Goal: Use online tool/utility: Utilize a website feature to perform a specific function

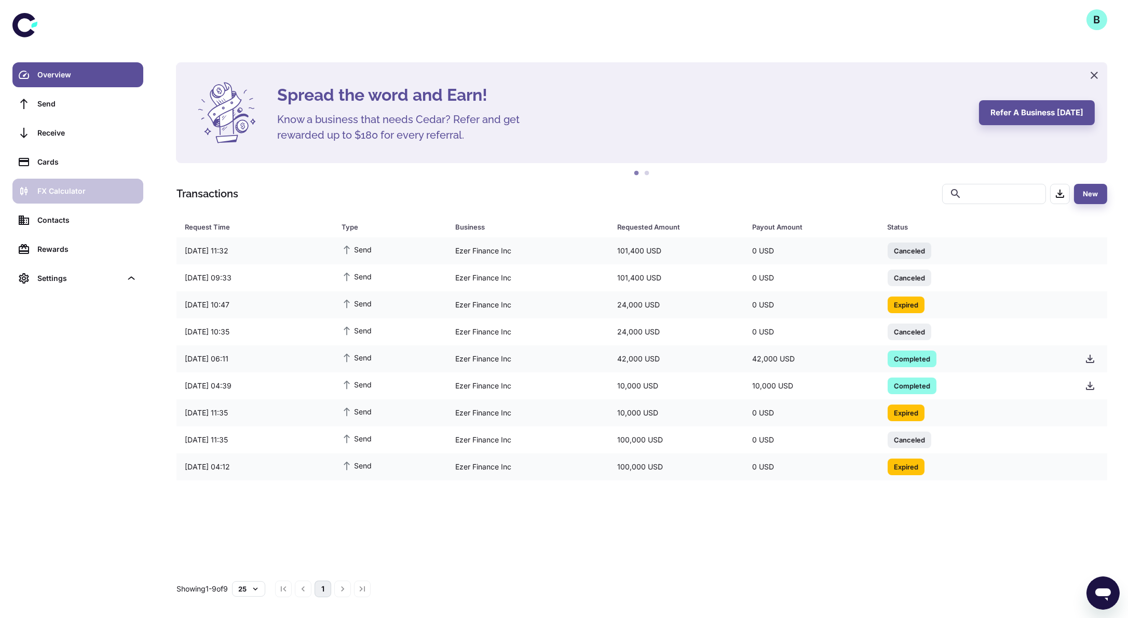
click at [61, 188] on div "FX Calculator" at bounding box center [87, 190] width 100 height 11
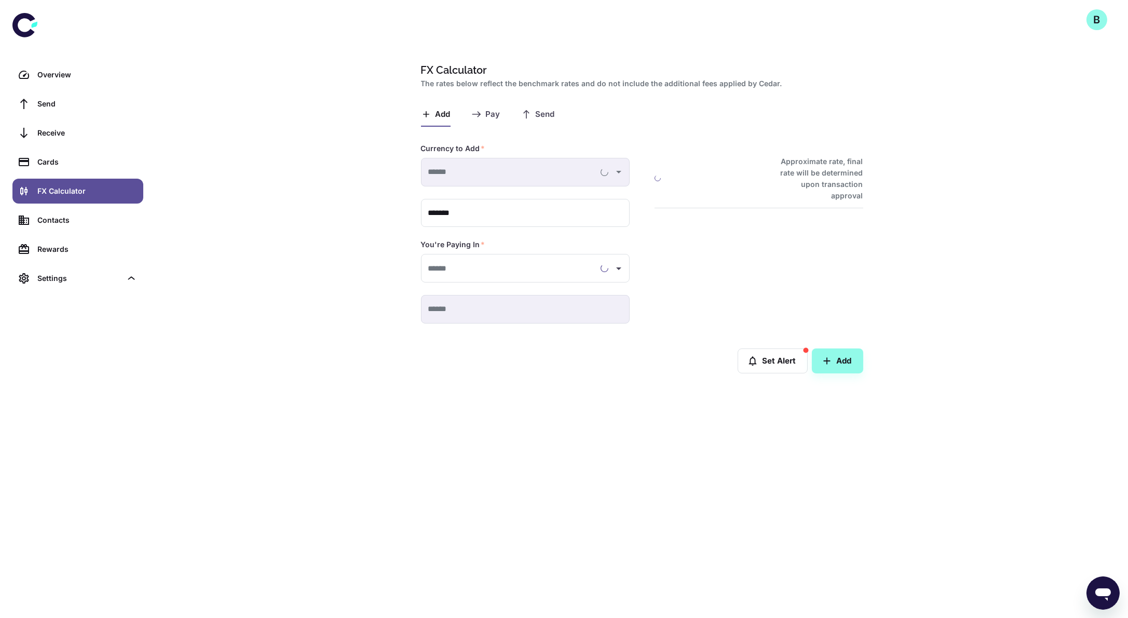
type input "**********"
